Goal: Use online tool/utility: Utilize a website feature to perform a specific function

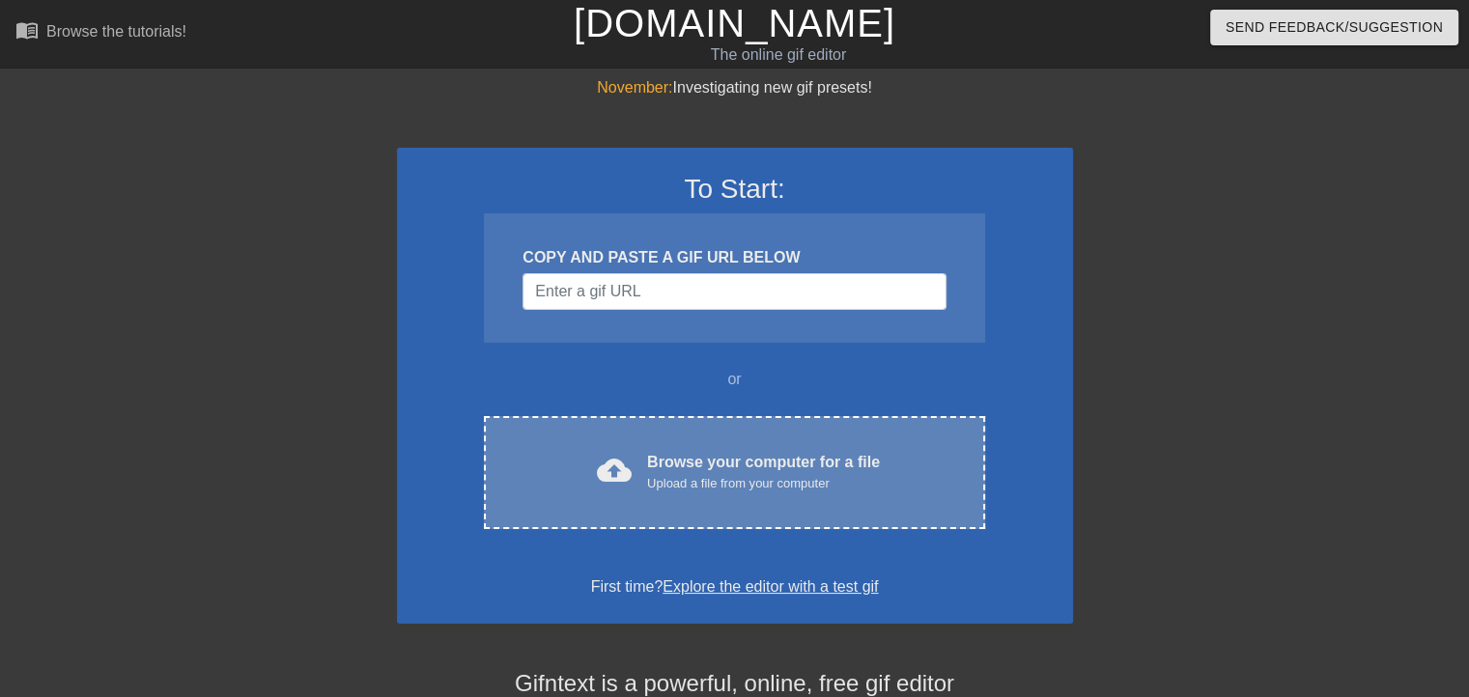
click at [653, 471] on div "Browse your computer for a file Upload a file from your computer" at bounding box center [763, 472] width 233 height 42
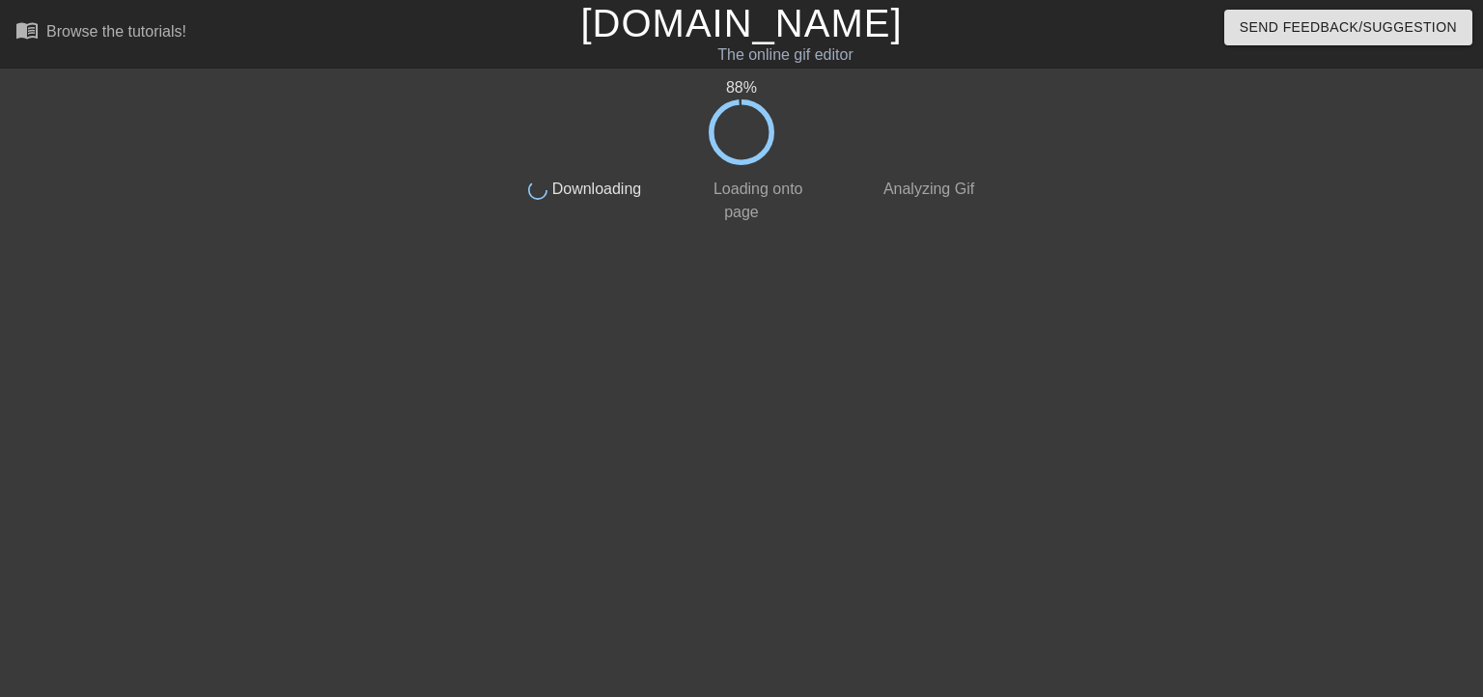
drag, startPoint x: 1024, startPoint y: 306, endPoint x: 1000, endPoint y: 349, distance: 48.9
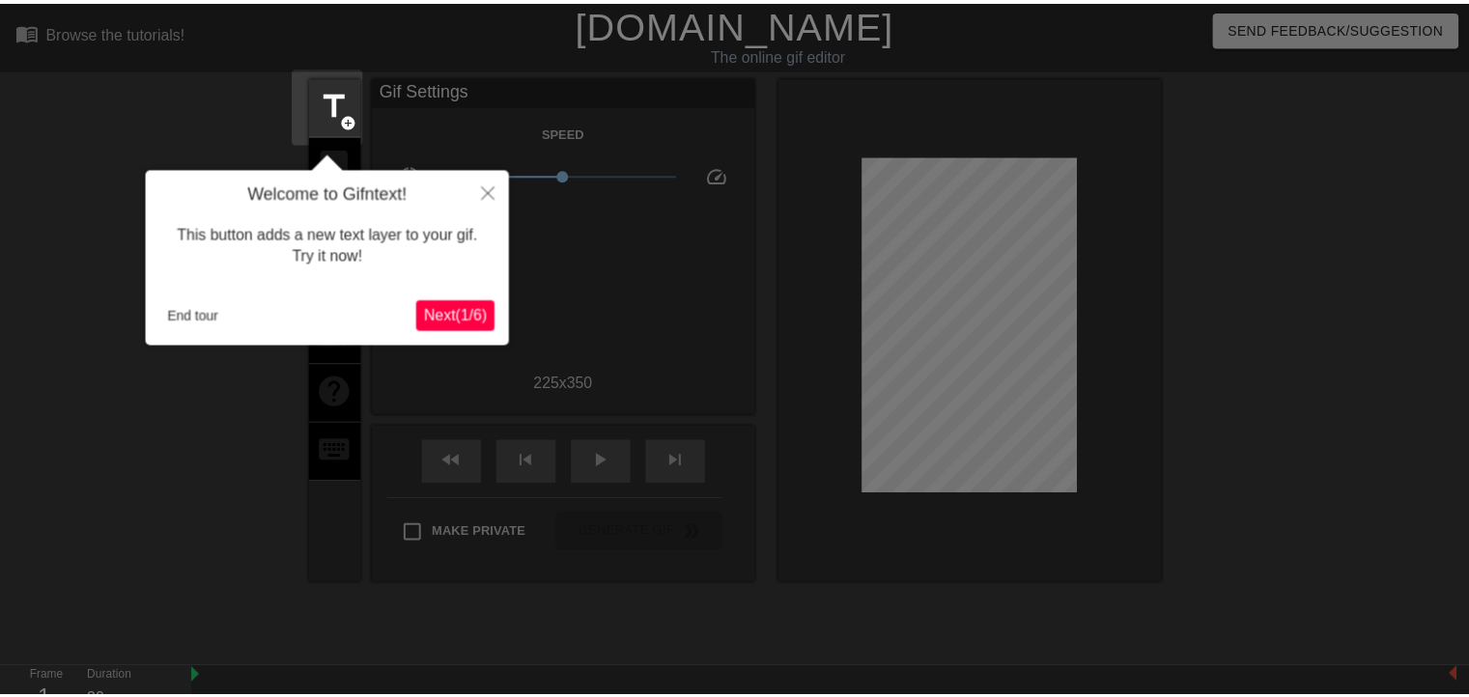
scroll to position [46, 0]
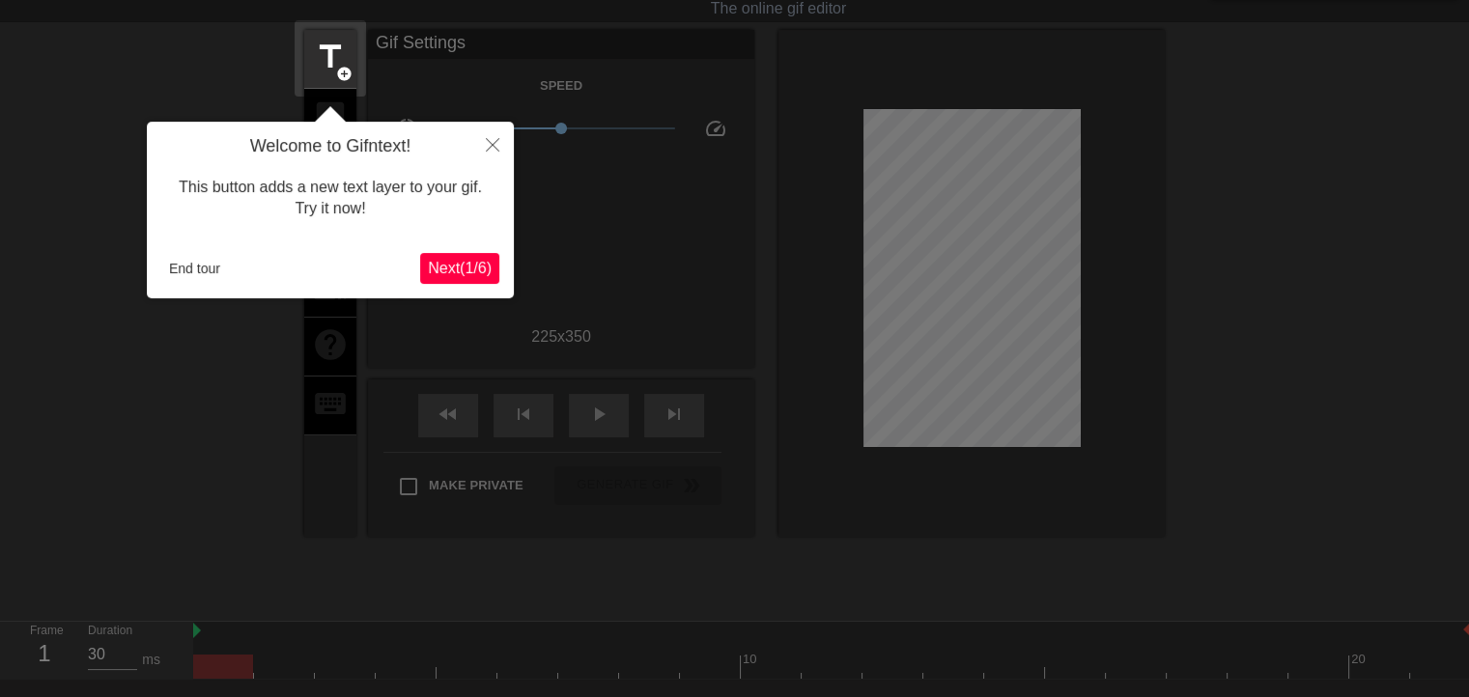
click at [458, 264] on span "Next ( 1 / 6 )" at bounding box center [460, 268] width 64 height 16
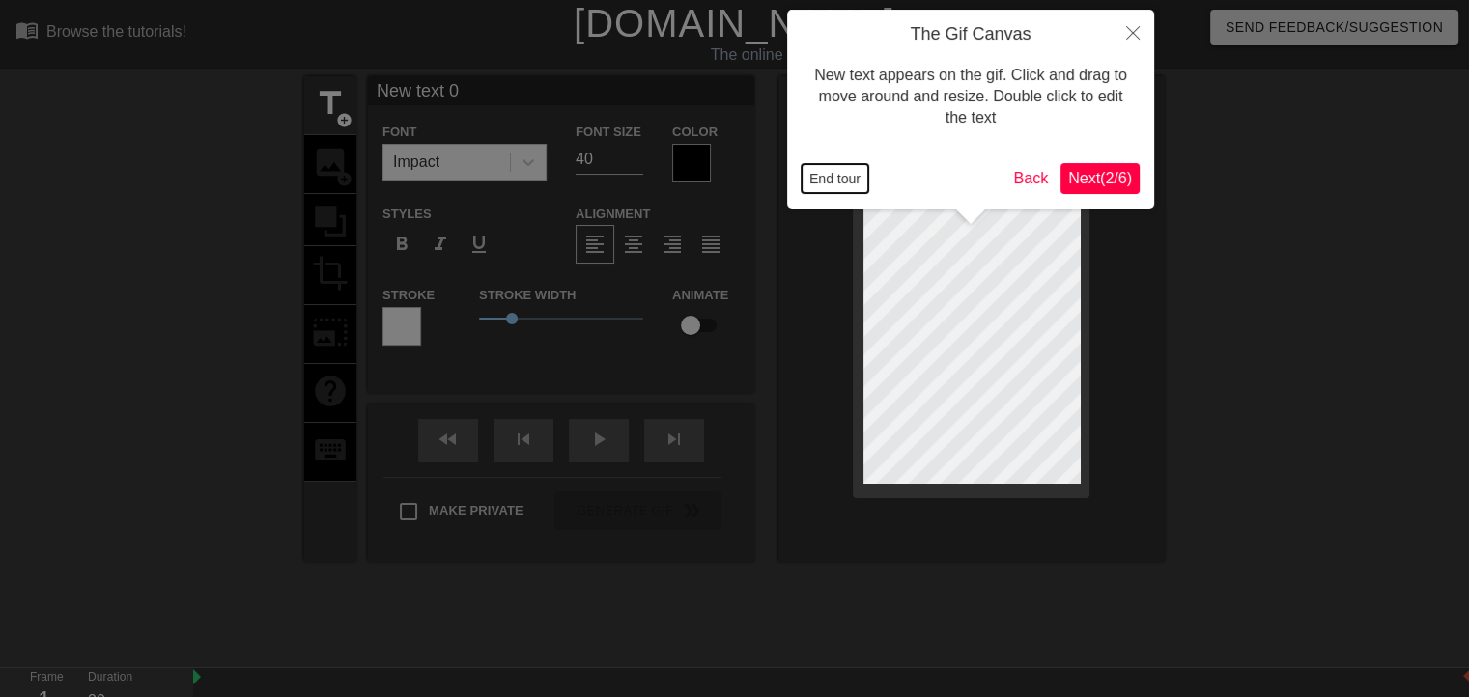
click at [832, 173] on button "End tour" at bounding box center [834, 178] width 67 height 29
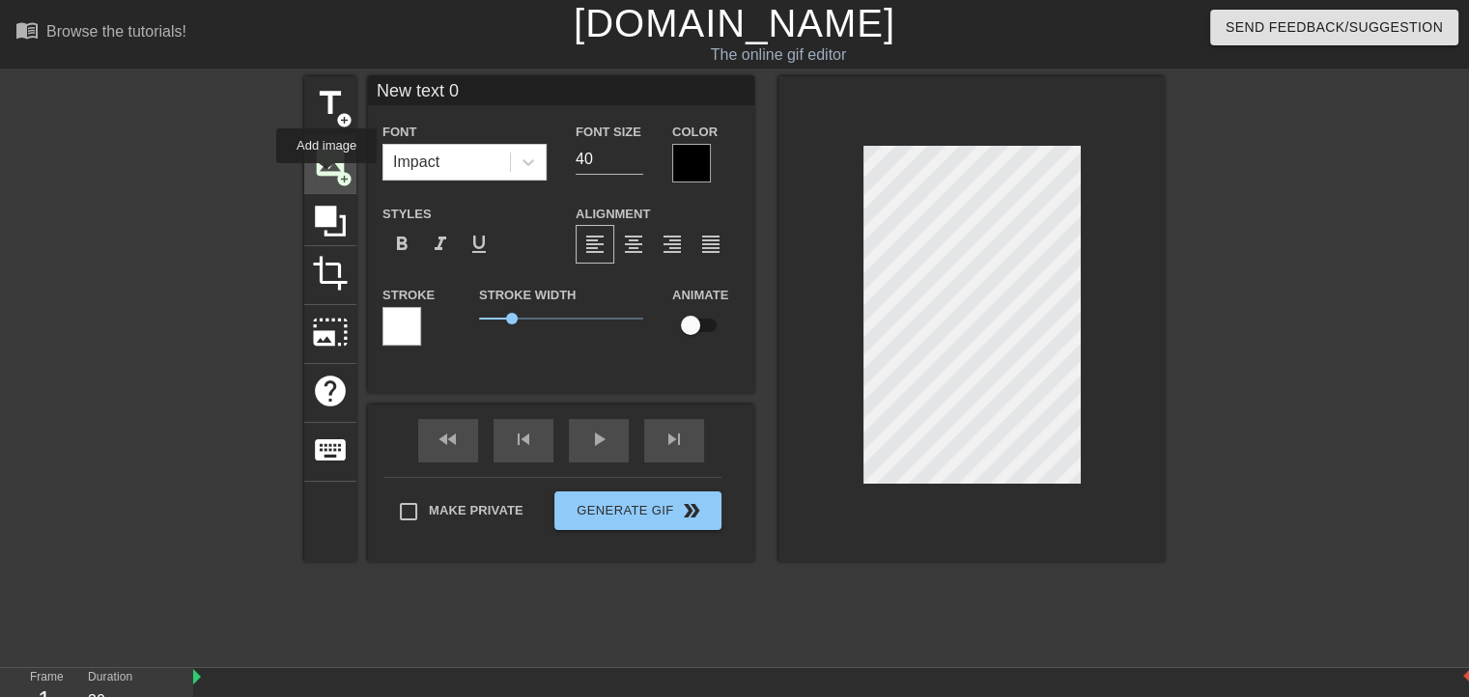
click at [326, 177] on span "image" at bounding box center [330, 162] width 37 height 37
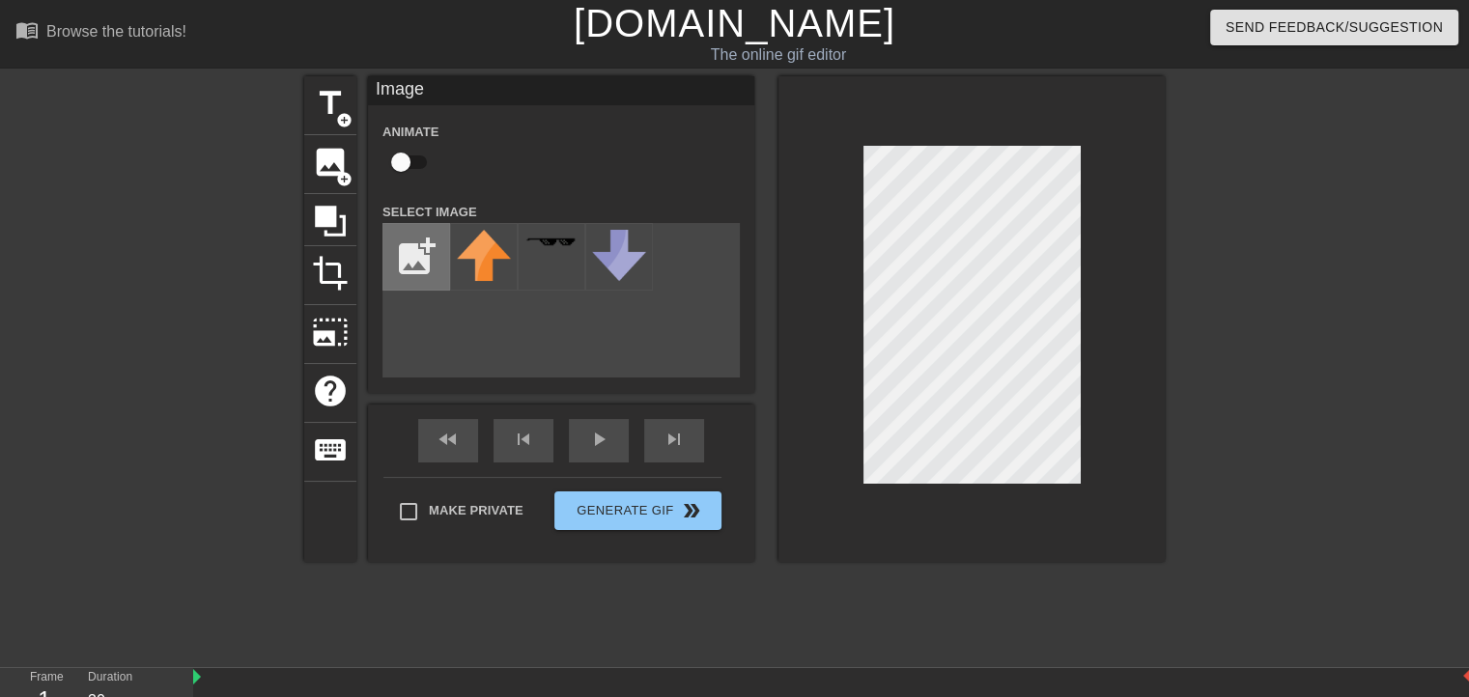
click at [406, 246] on input "file" at bounding box center [416, 257] width 66 height 66
type input "C:\fakepath\dog.png"
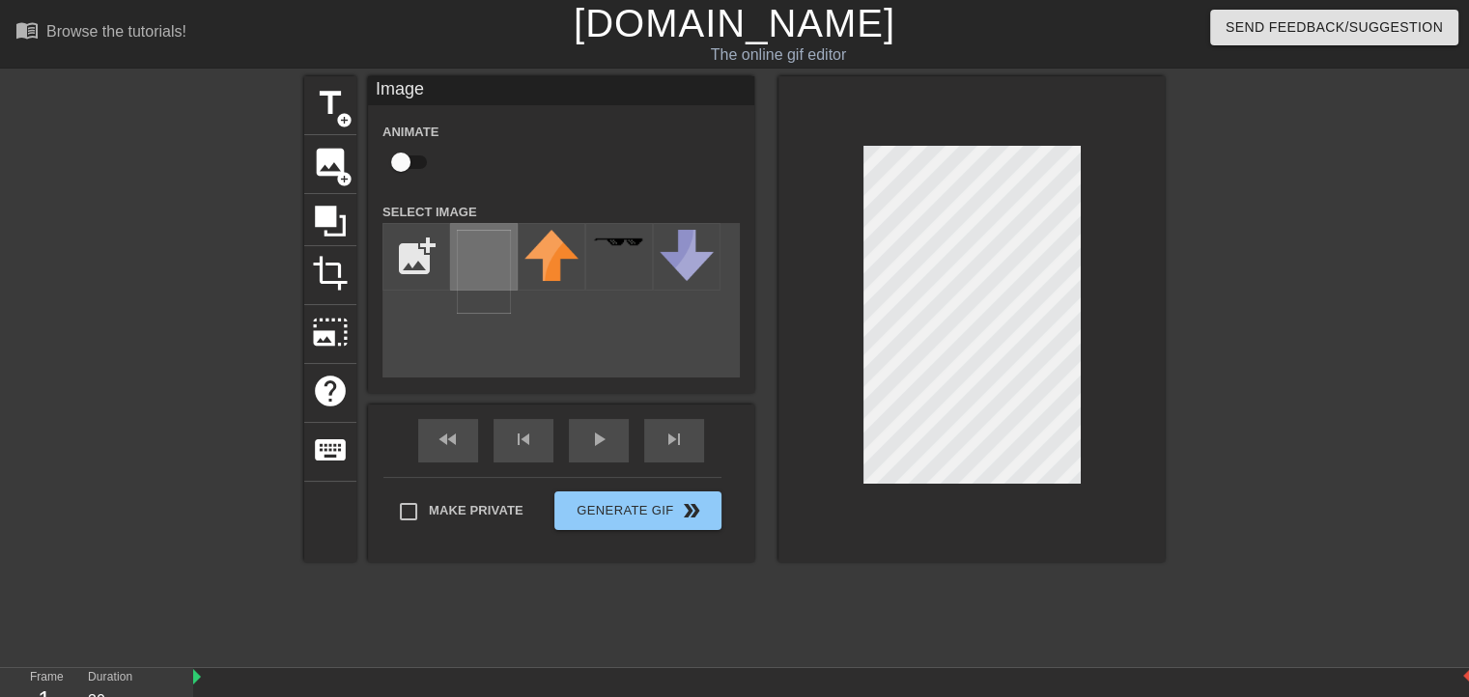
click at [485, 244] on img at bounding box center [484, 272] width 54 height 84
click at [967, 484] on div at bounding box center [971, 319] width 386 height 486
click at [1213, 443] on div at bounding box center [1333, 365] width 290 height 579
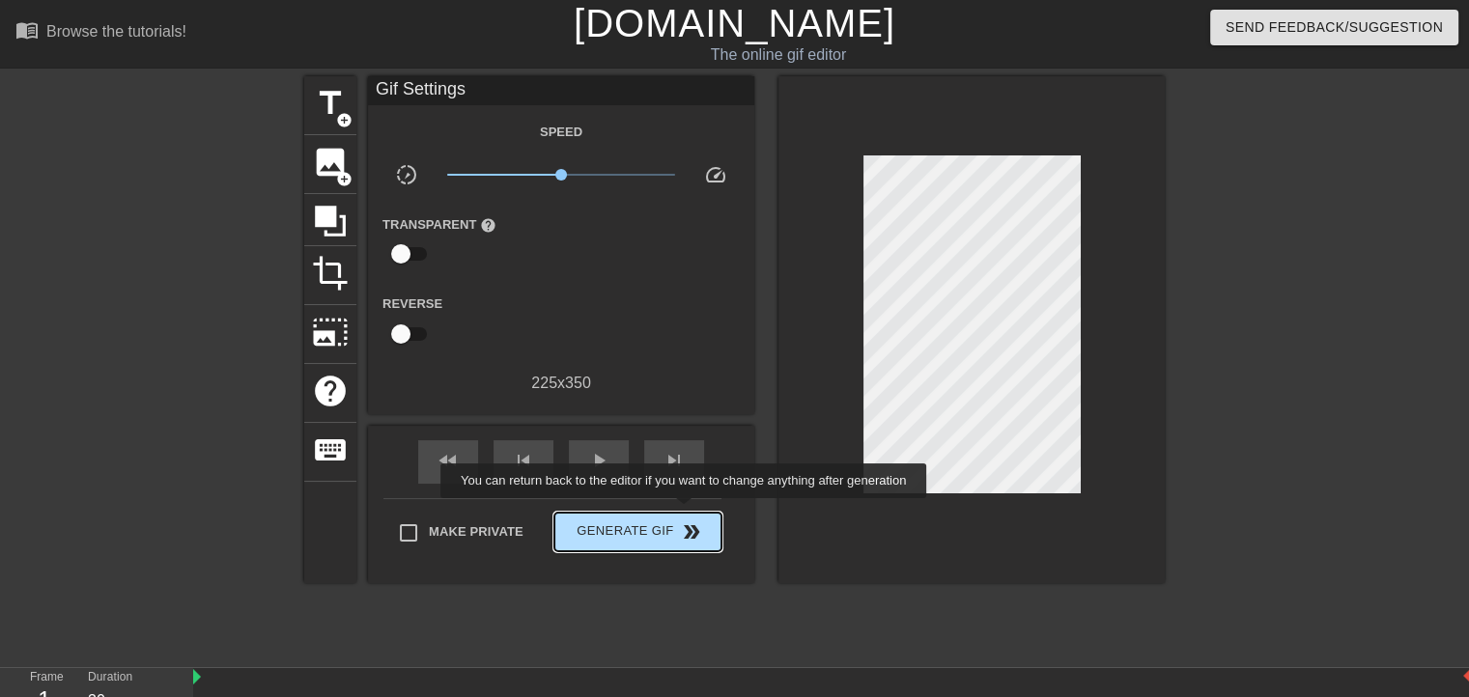
click at [684, 513] on button "Generate Gif double_arrow" at bounding box center [637, 532] width 167 height 39
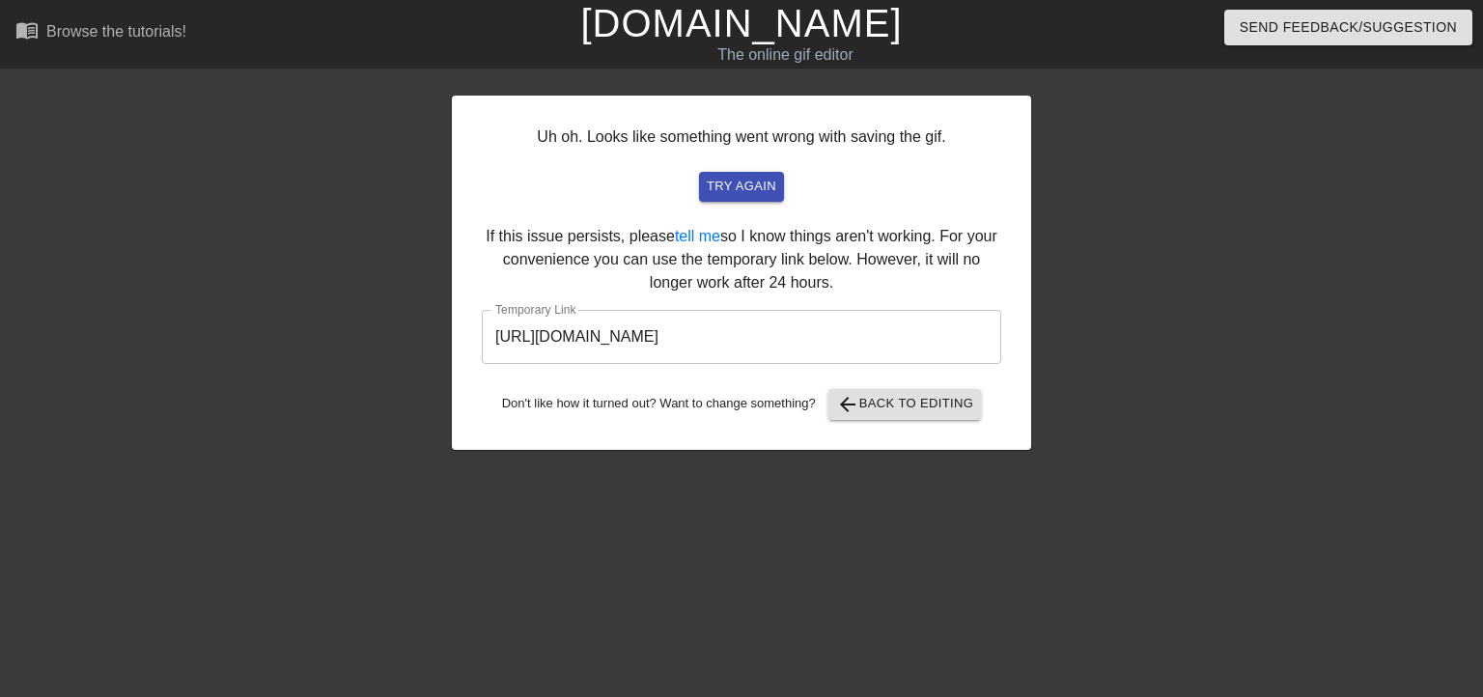
click at [706, 406] on div "Don't like how it turned out? Want to change something? arrow_back Back to Edit…" at bounding box center [741, 404] width 519 height 31
click at [908, 419] on div "Don't like how it turned out? Want to change something? arrow_back Back to Edit…" at bounding box center [741, 404] width 519 height 31
click at [916, 403] on span "arrow_back Back to Editing" at bounding box center [905, 404] width 138 height 23
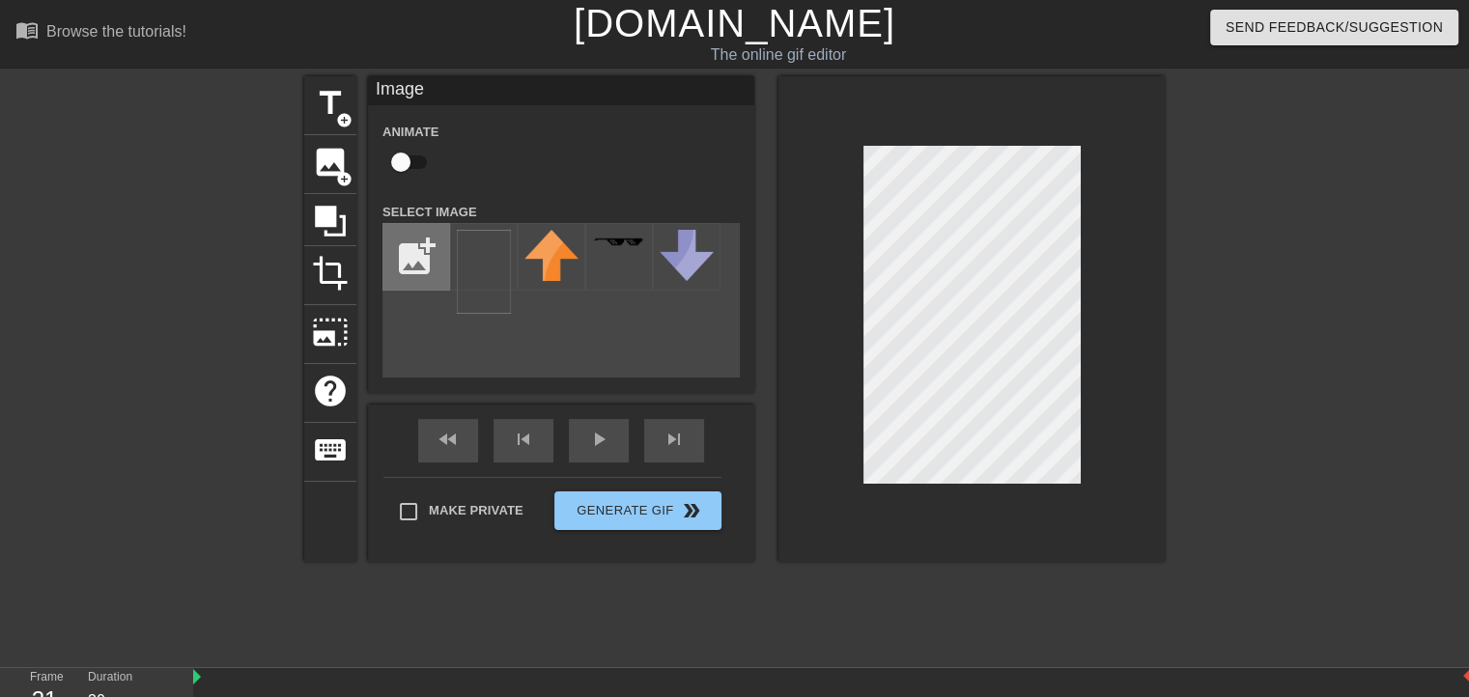
click at [409, 259] on div "title add_circle image add_circle crop photo_size_select_large help keyboard Im…" at bounding box center [734, 319] width 860 height 486
click at [470, 273] on img at bounding box center [484, 272] width 54 height 84
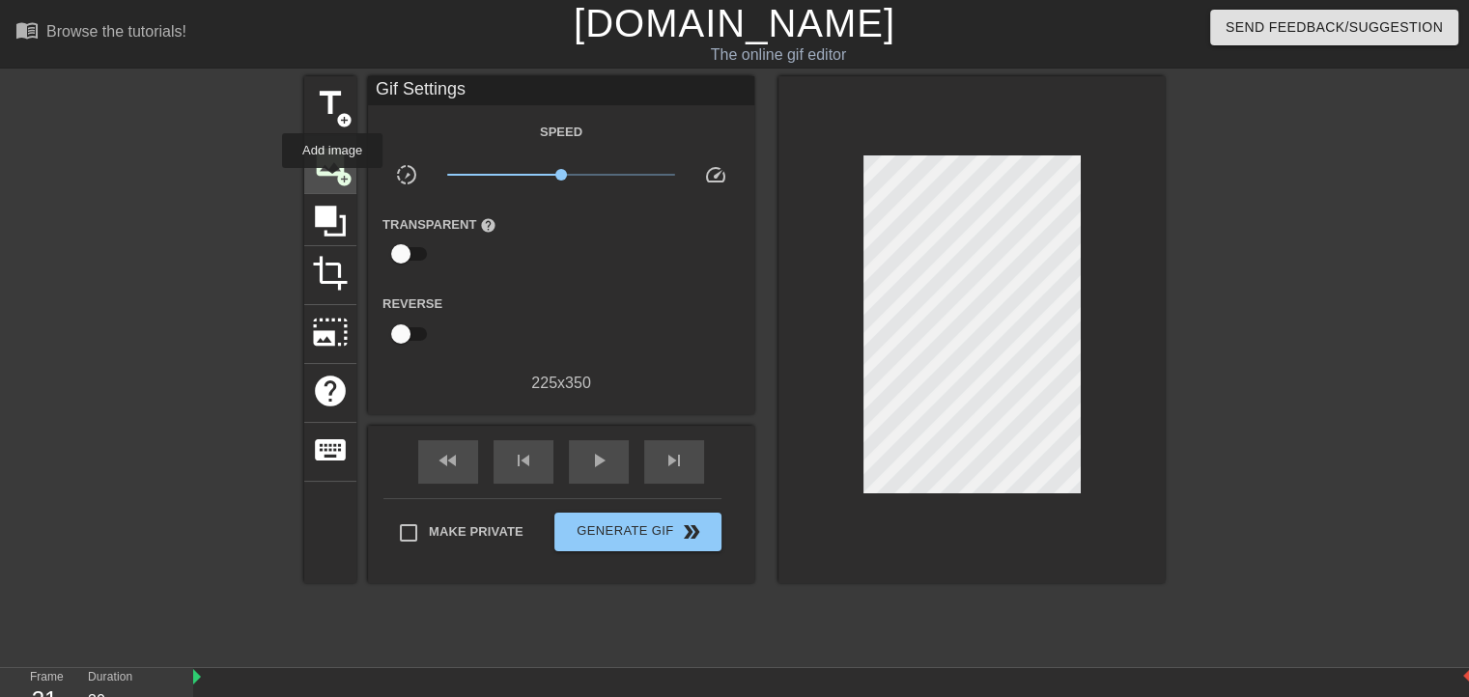
click at [320, 167] on span "image" at bounding box center [330, 162] width 37 height 37
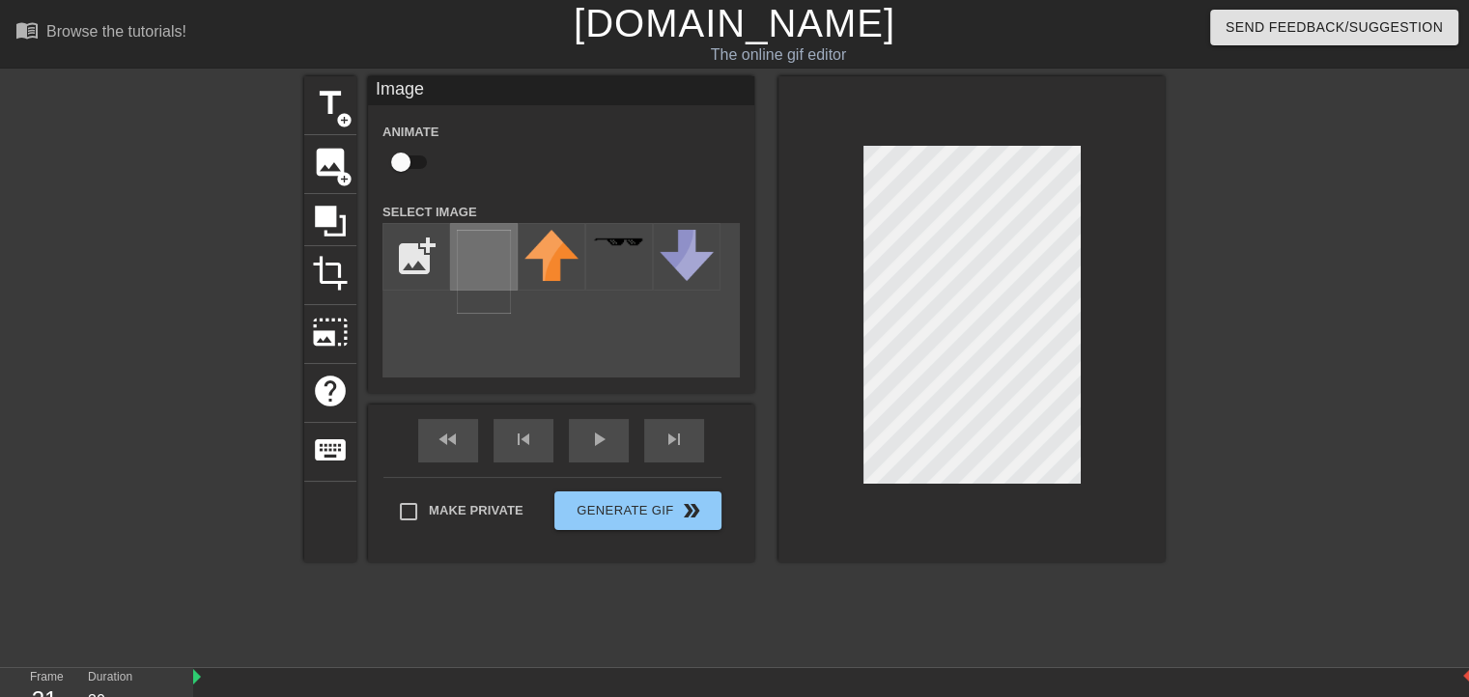
click at [486, 275] on img at bounding box center [484, 272] width 54 height 84
click at [1133, 493] on div at bounding box center [971, 319] width 386 height 486
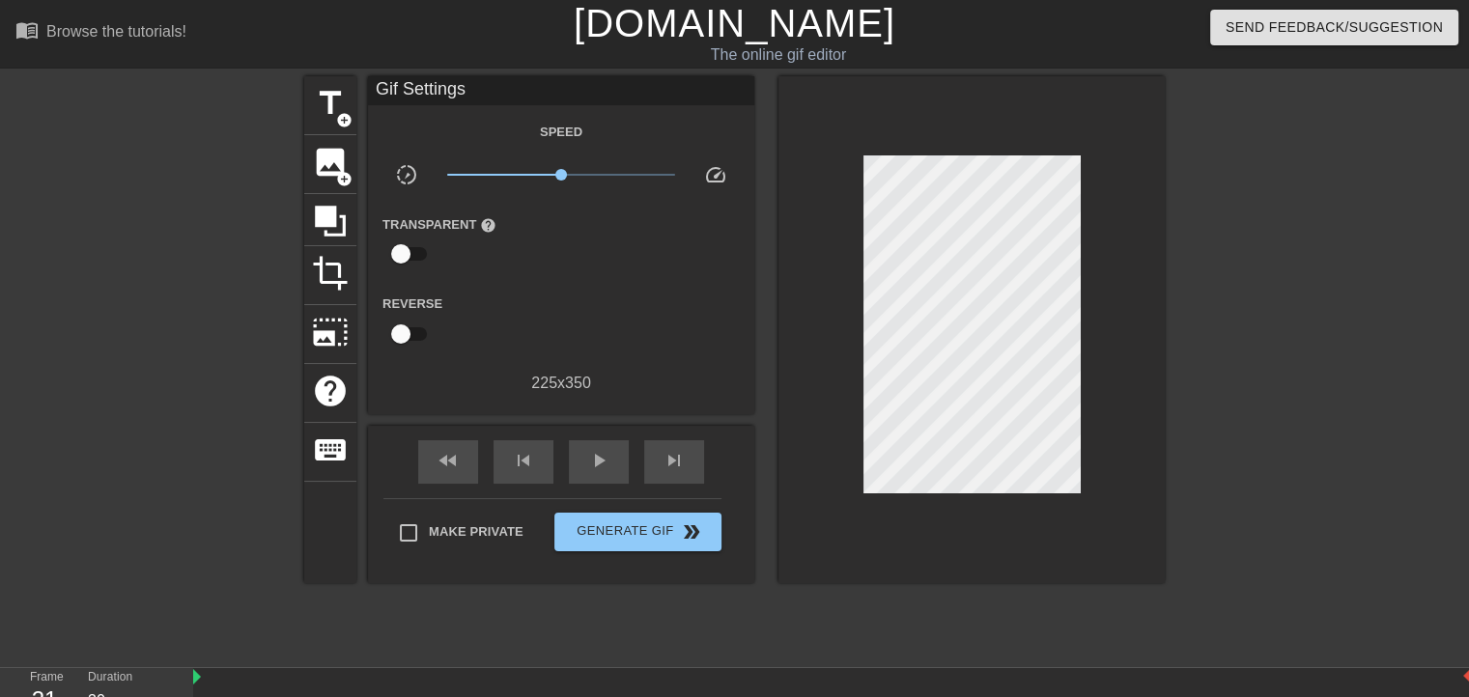
click at [1227, 229] on div at bounding box center [1333, 365] width 290 height 579
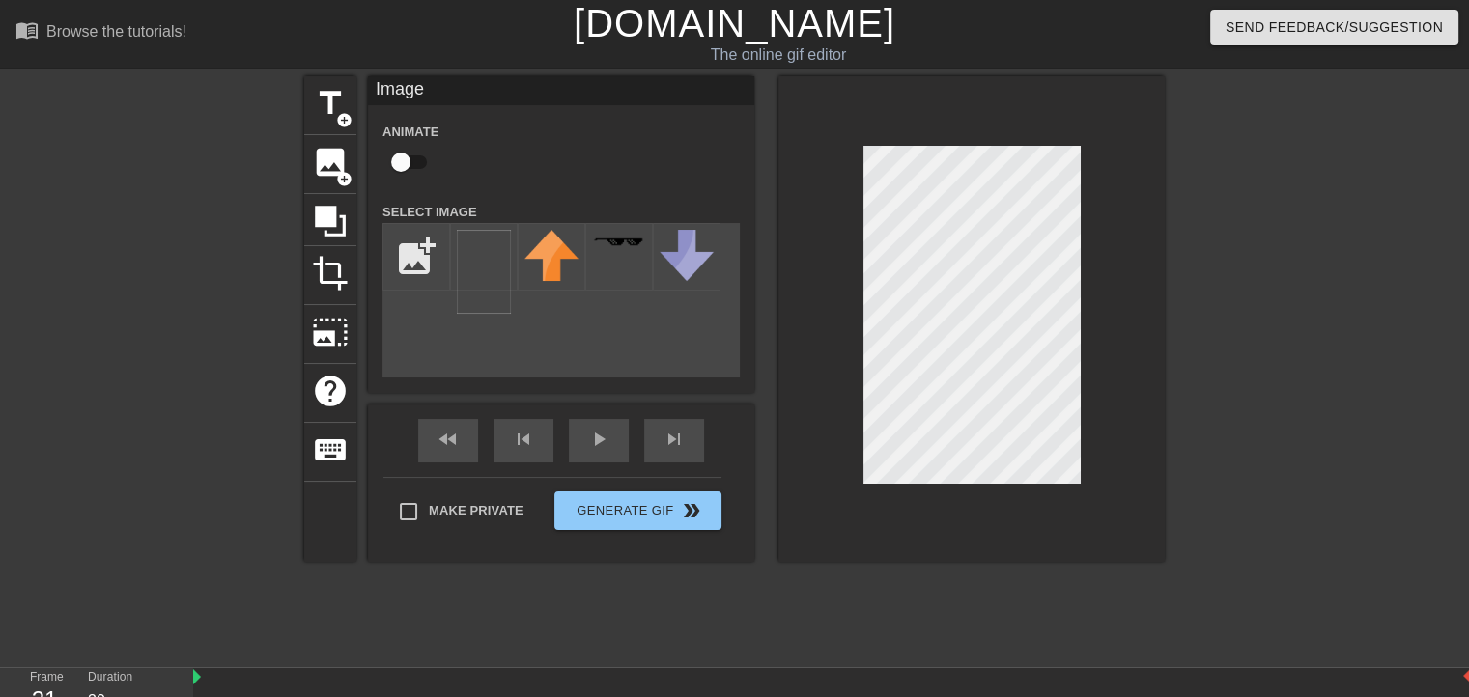
click at [1213, 187] on div at bounding box center [1333, 365] width 290 height 579
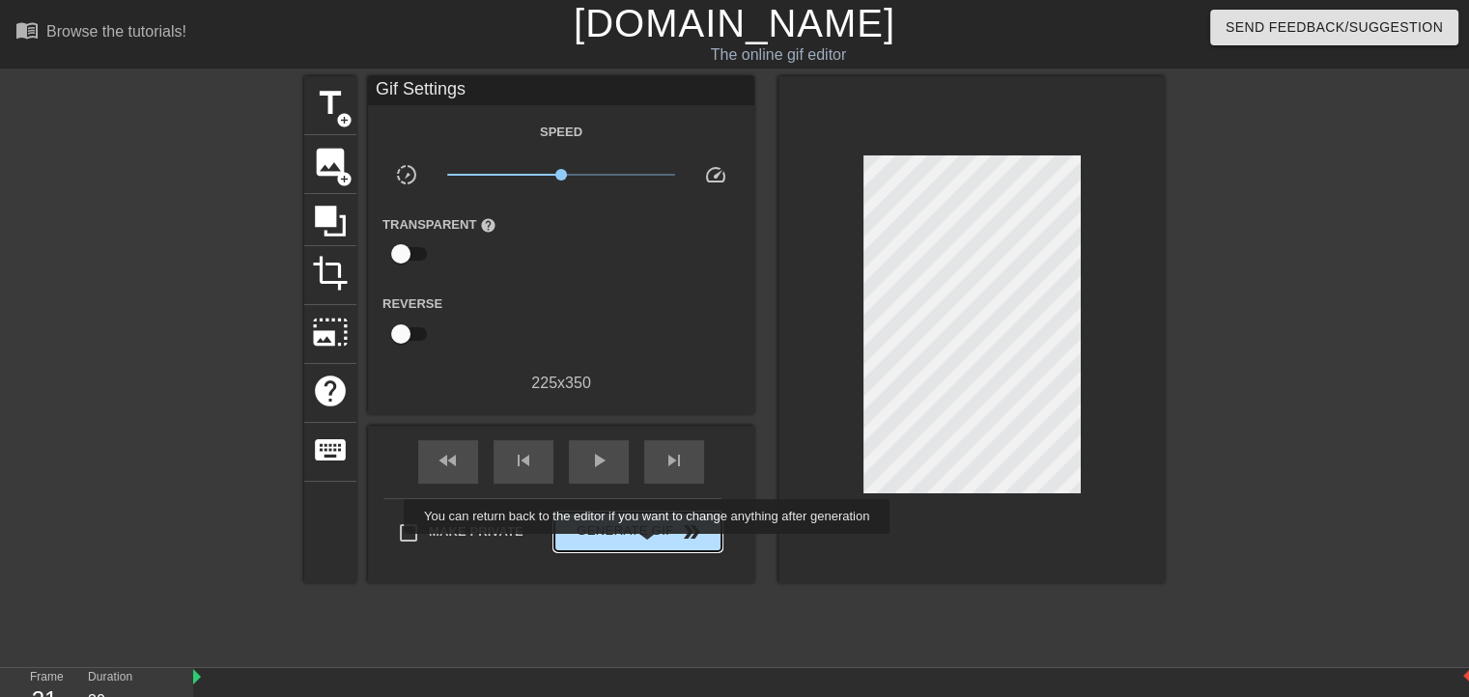
click at [649, 547] on button "Generate Gif double_arrow" at bounding box center [637, 532] width 167 height 39
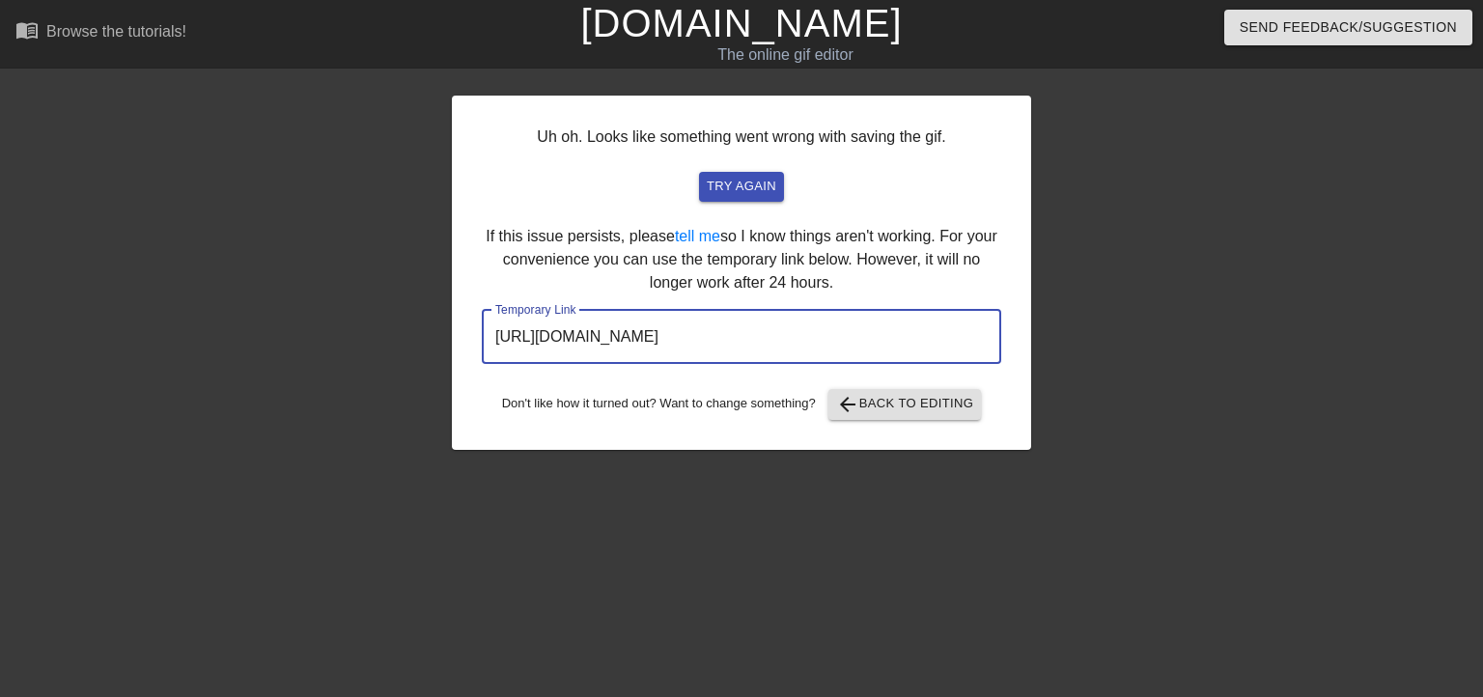
drag, startPoint x: 885, startPoint y: 334, endPoint x: 294, endPoint y: 345, distance: 591.0
click at [294, 345] on div "Uh oh. Looks like something went wrong with saving the gif. try again If this i…" at bounding box center [741, 365] width 1483 height 579
click at [900, 399] on span "arrow_back Back to Editing" at bounding box center [905, 404] width 138 height 23
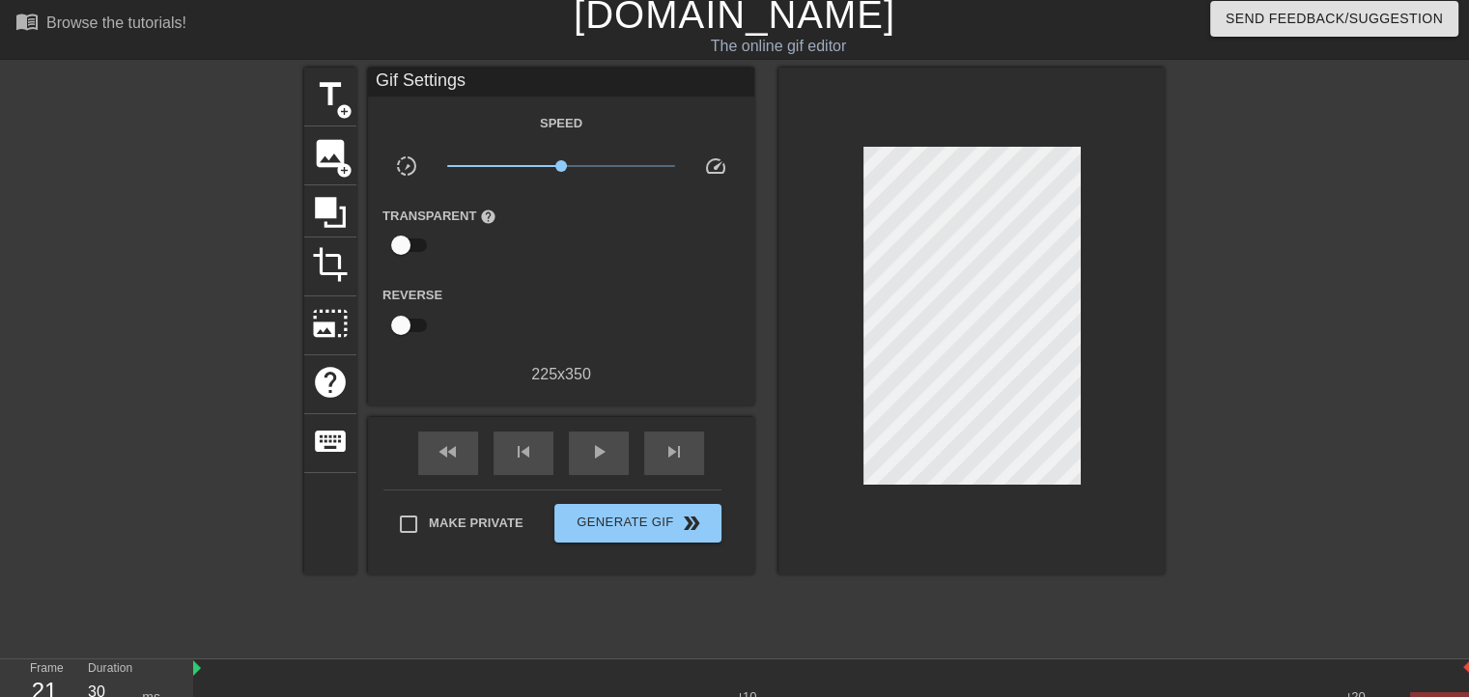
scroll to position [119, 0]
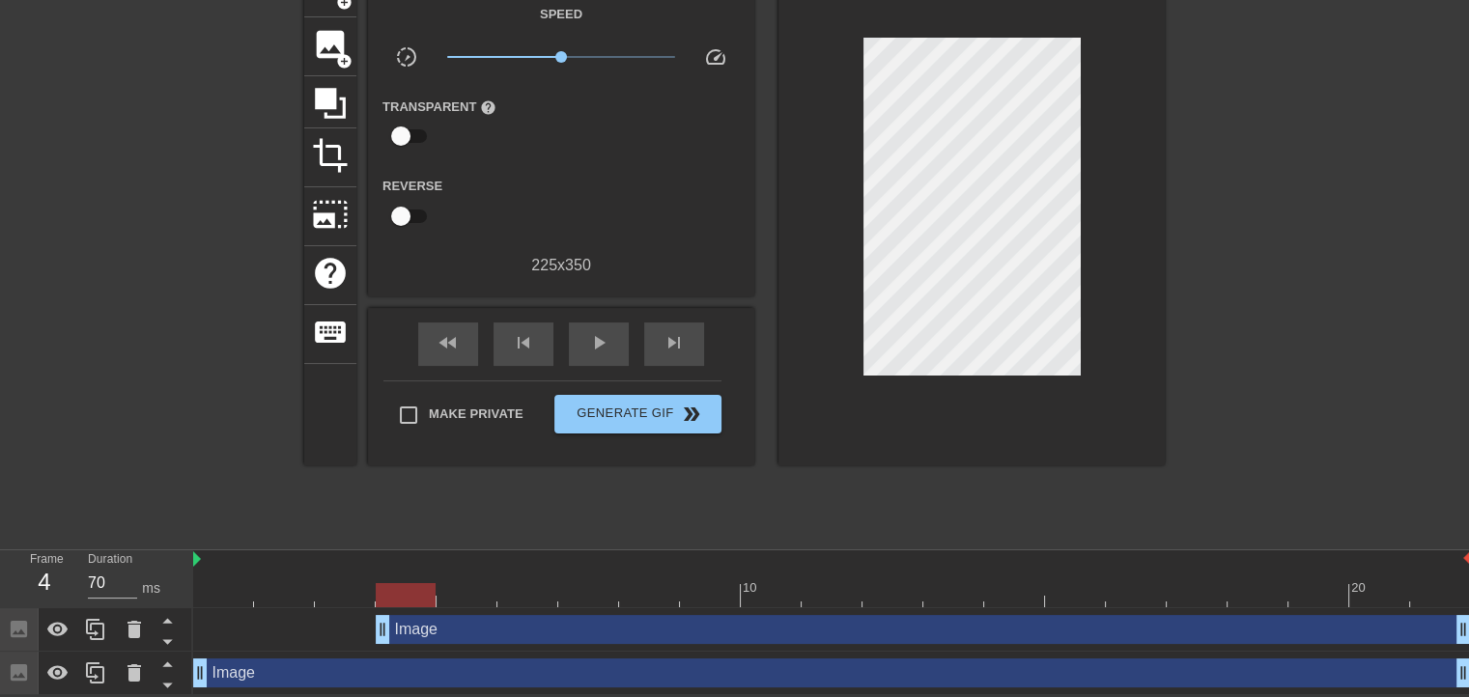
type input "30"
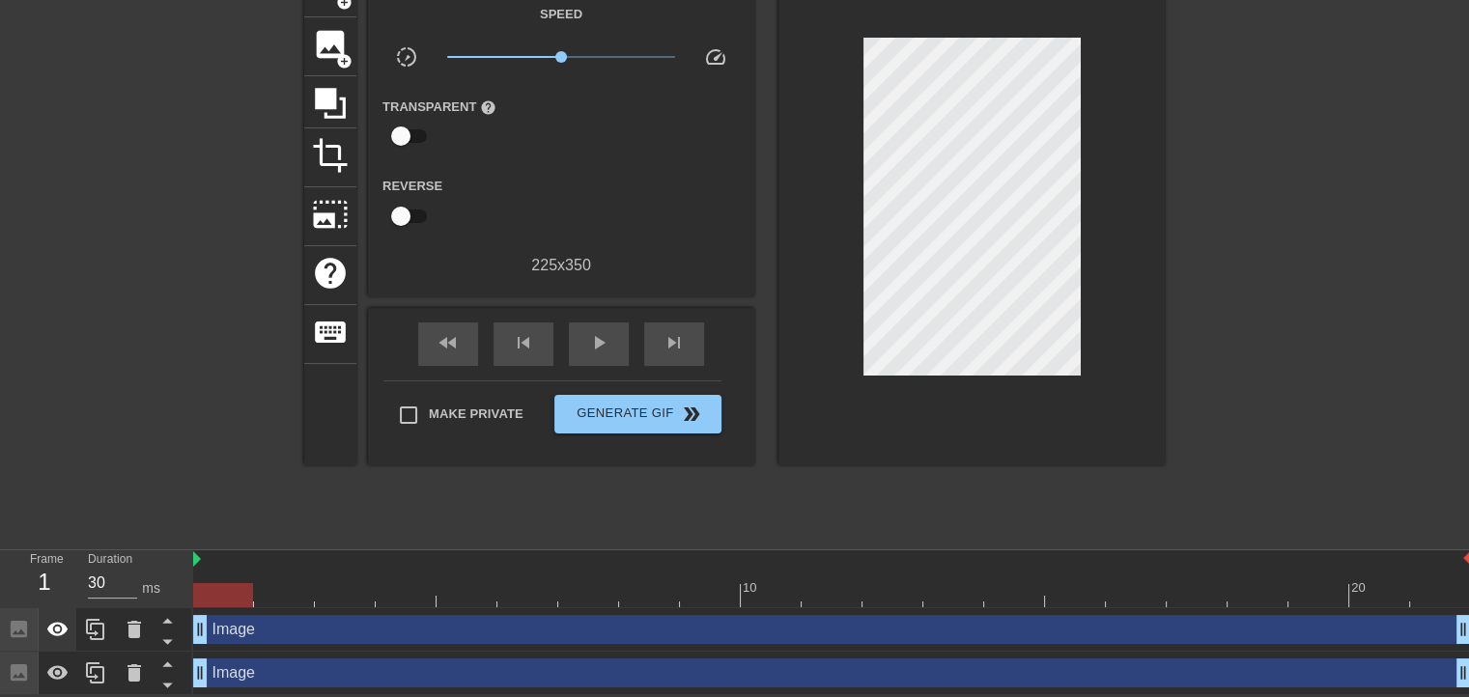
drag, startPoint x: 1417, startPoint y: 623, endPoint x: 70, endPoint y: 617, distance: 1347.9
click at [70, 617] on div "Frame 1 Duration 30 ms 10 20 Image drag_handle drag_handle Image drag_handle dr…" at bounding box center [734, 622] width 1469 height 145
click at [660, 426] on button "Generate Gif double_arrow" at bounding box center [637, 414] width 167 height 39
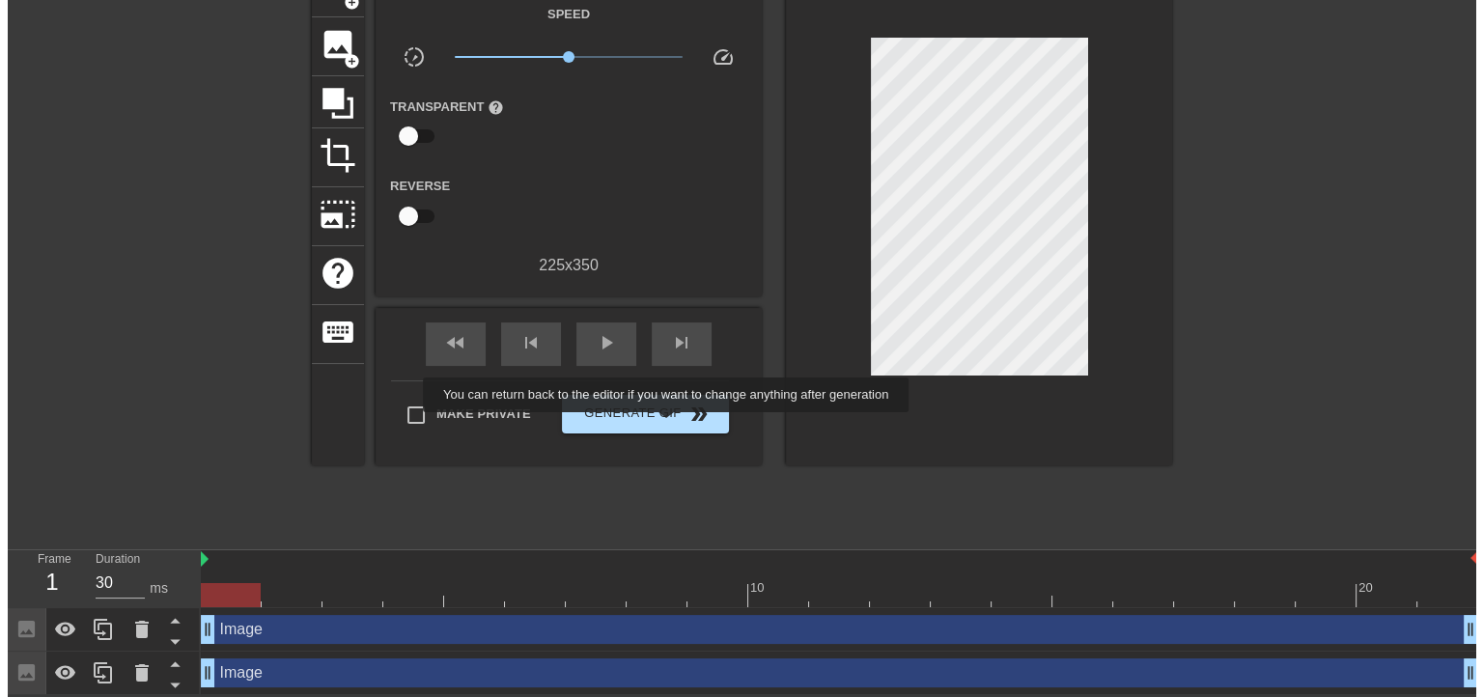
scroll to position [0, 0]
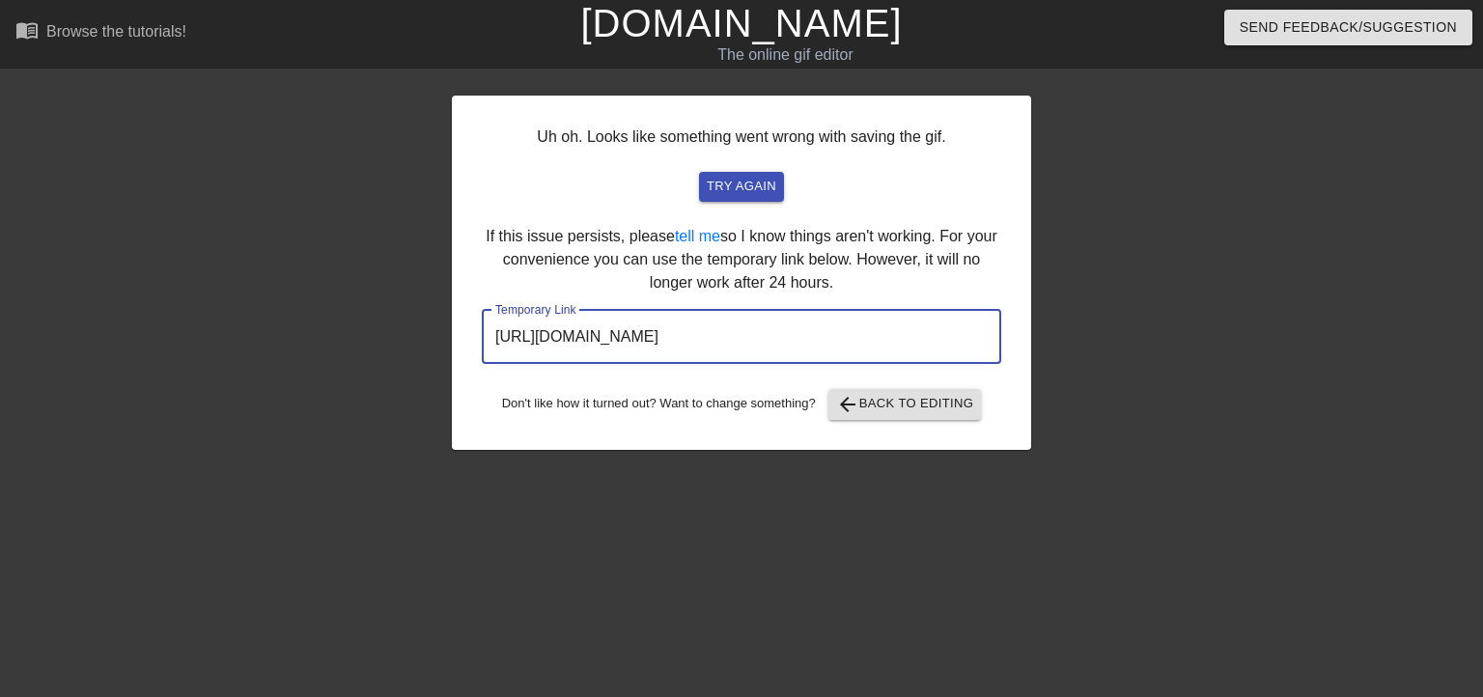
drag, startPoint x: 904, startPoint y: 331, endPoint x: 297, endPoint y: 326, distance: 606.4
click at [297, 326] on div "Uh oh. Looks like something went wrong with saving the gif. try again If this i…" at bounding box center [741, 365] width 1483 height 579
